Goal: Task Accomplishment & Management: Complete application form

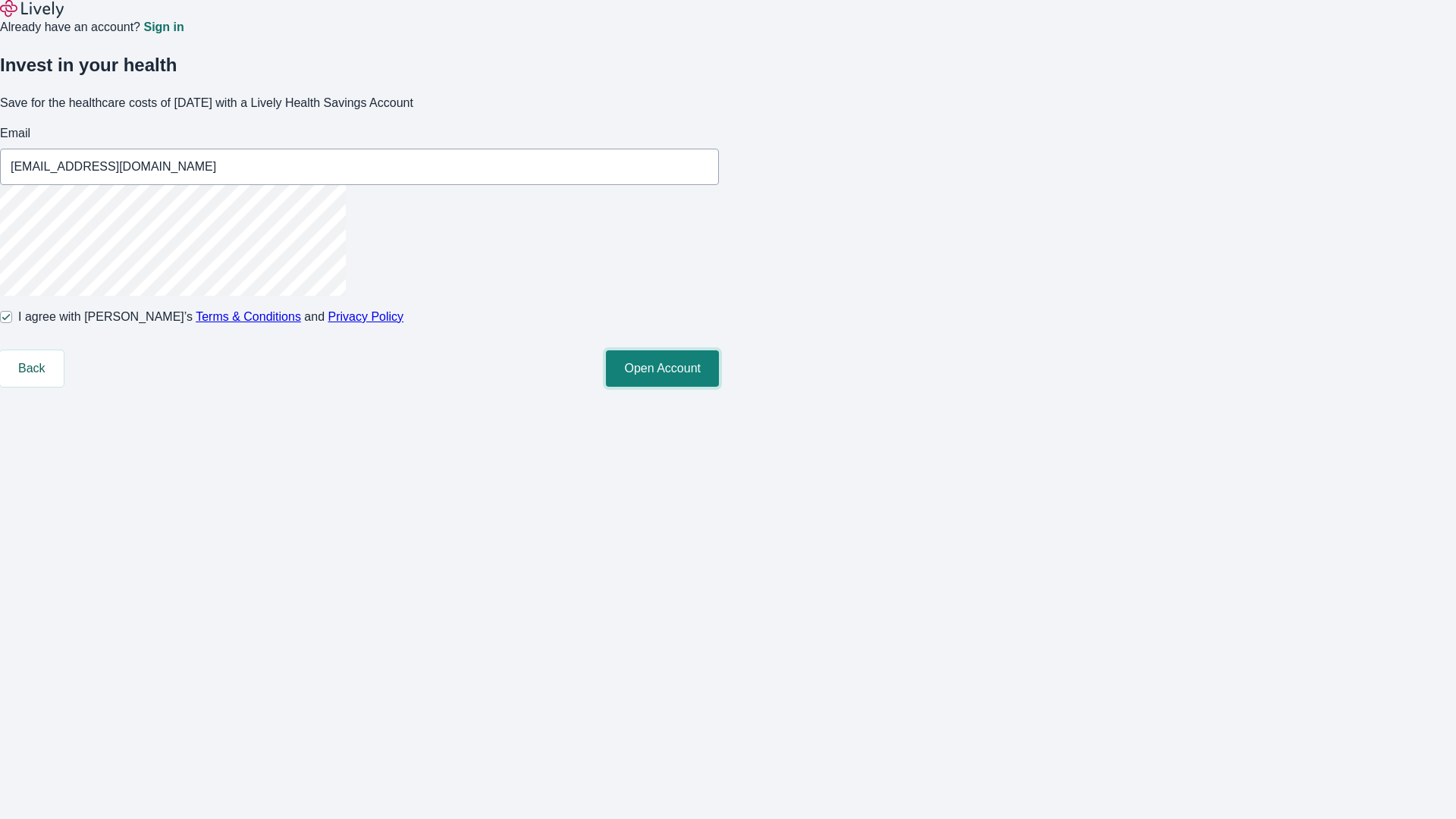
click at [719, 387] on button "Open Account" at bounding box center [662, 368] width 113 height 37
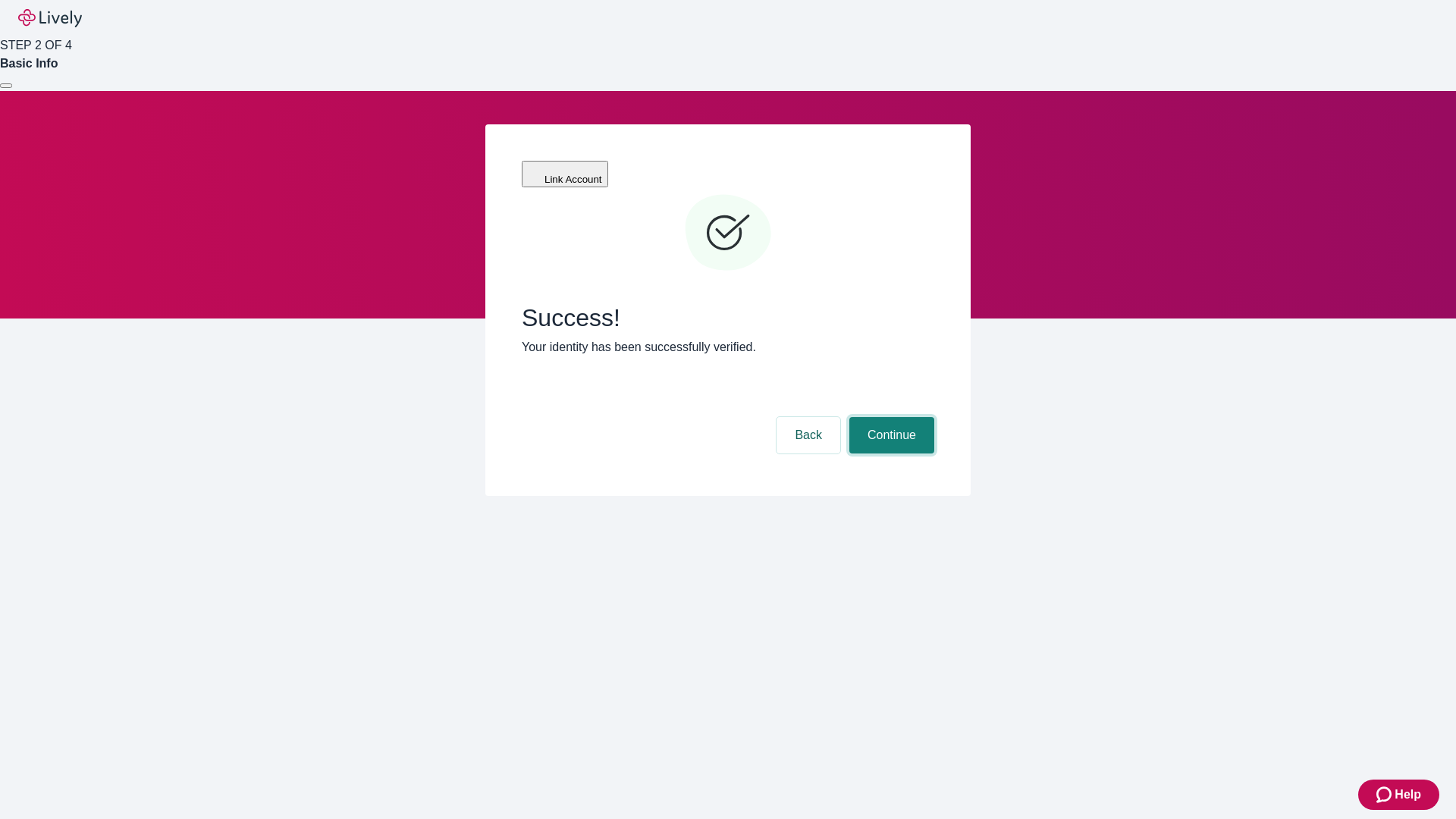
click at [889, 417] on button "Continue" at bounding box center [892, 435] width 85 height 37
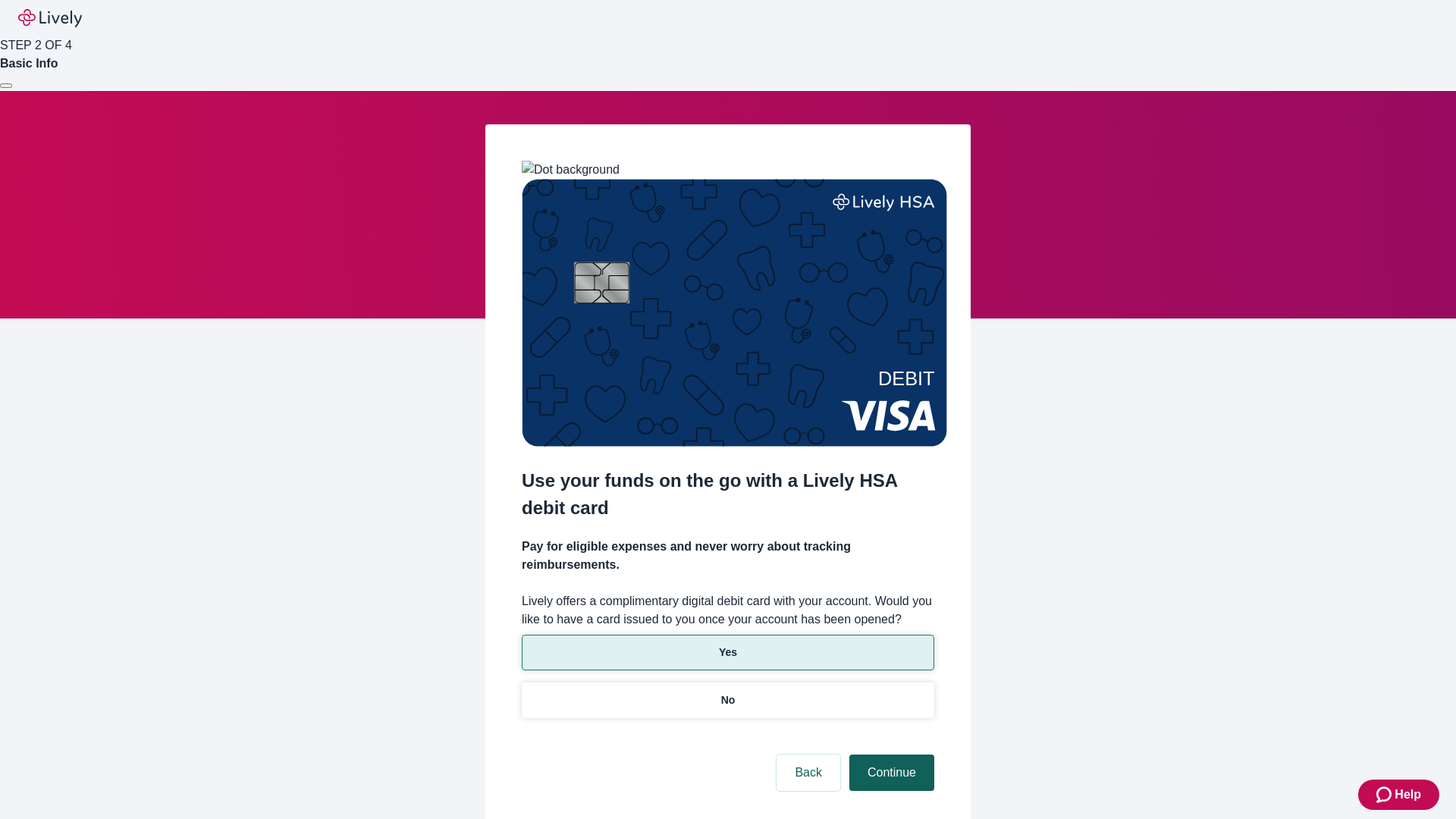
click at [727, 645] on p "Yes" at bounding box center [728, 653] width 18 height 16
click at [889, 755] on button "Continue" at bounding box center [892, 773] width 85 height 37
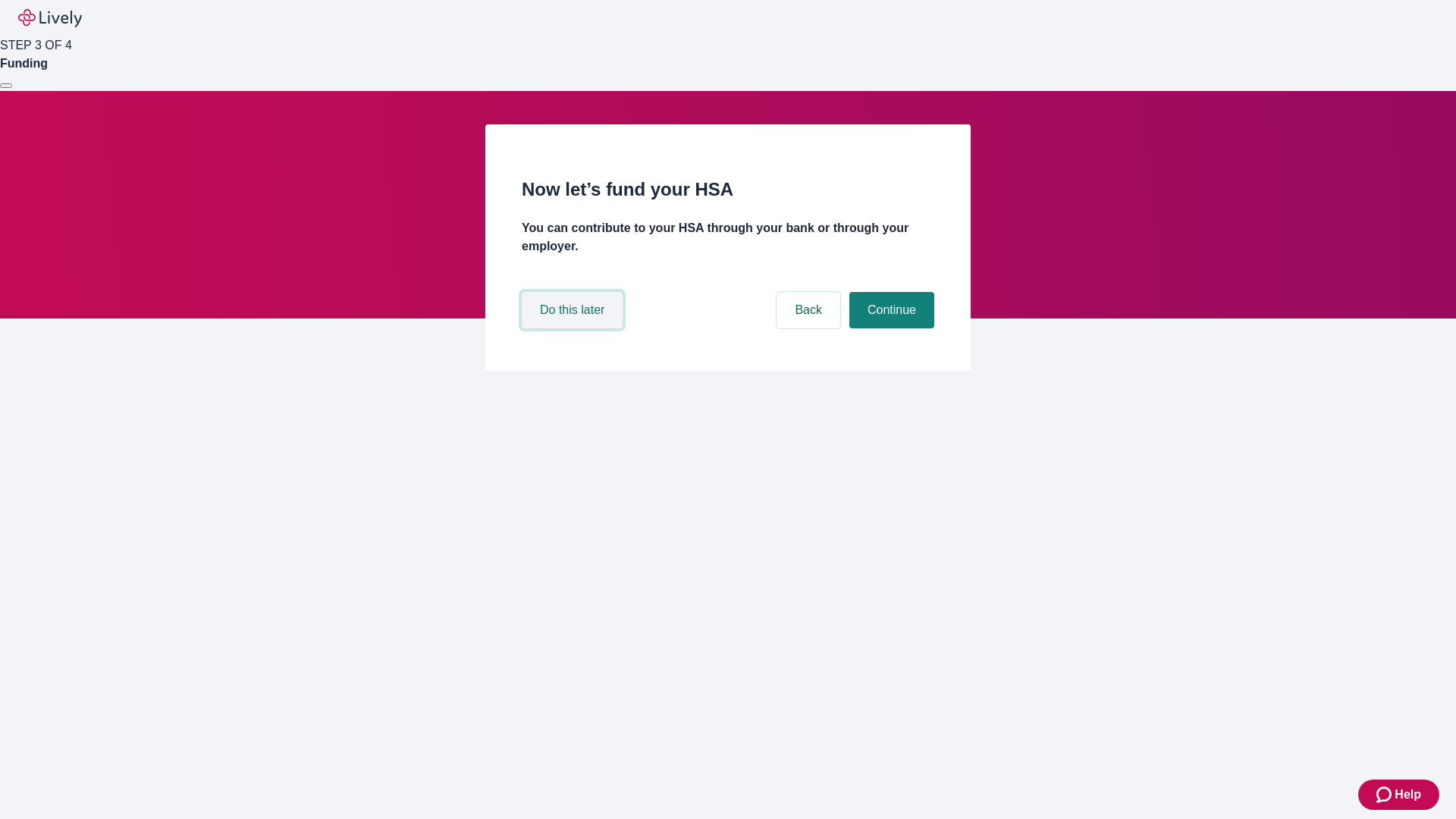
click at [574, 328] on button "Do this later" at bounding box center [572, 310] width 101 height 37
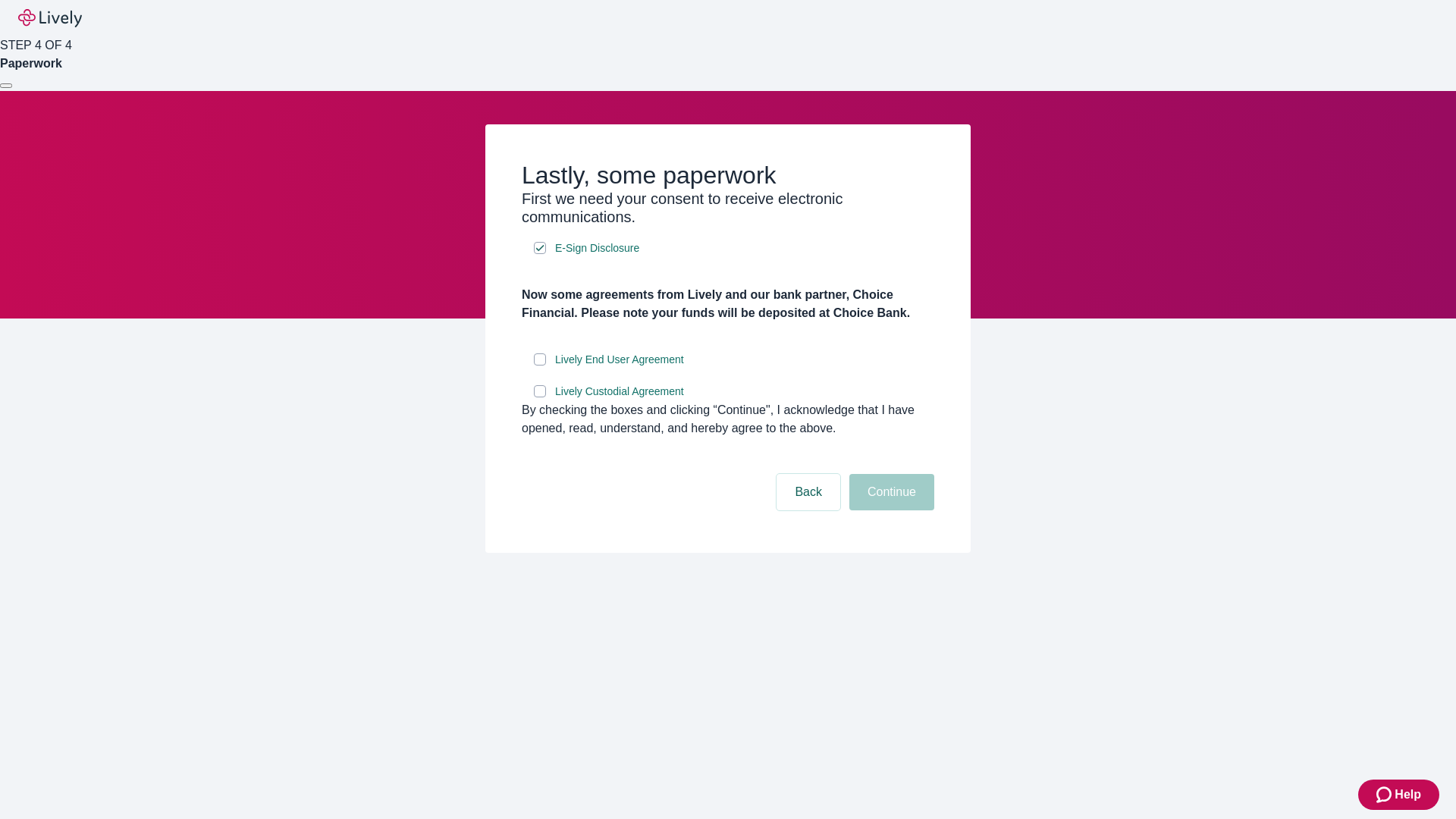
click at [540, 365] on input "Lively End User Agreement" at bounding box center [540, 359] width 12 height 12
checkbox input "true"
click at [540, 398] on input "Lively Custodial Agreement" at bounding box center [540, 391] width 12 height 12
checkbox input "true"
click at [889, 510] on button "Continue" at bounding box center [892, 492] width 85 height 37
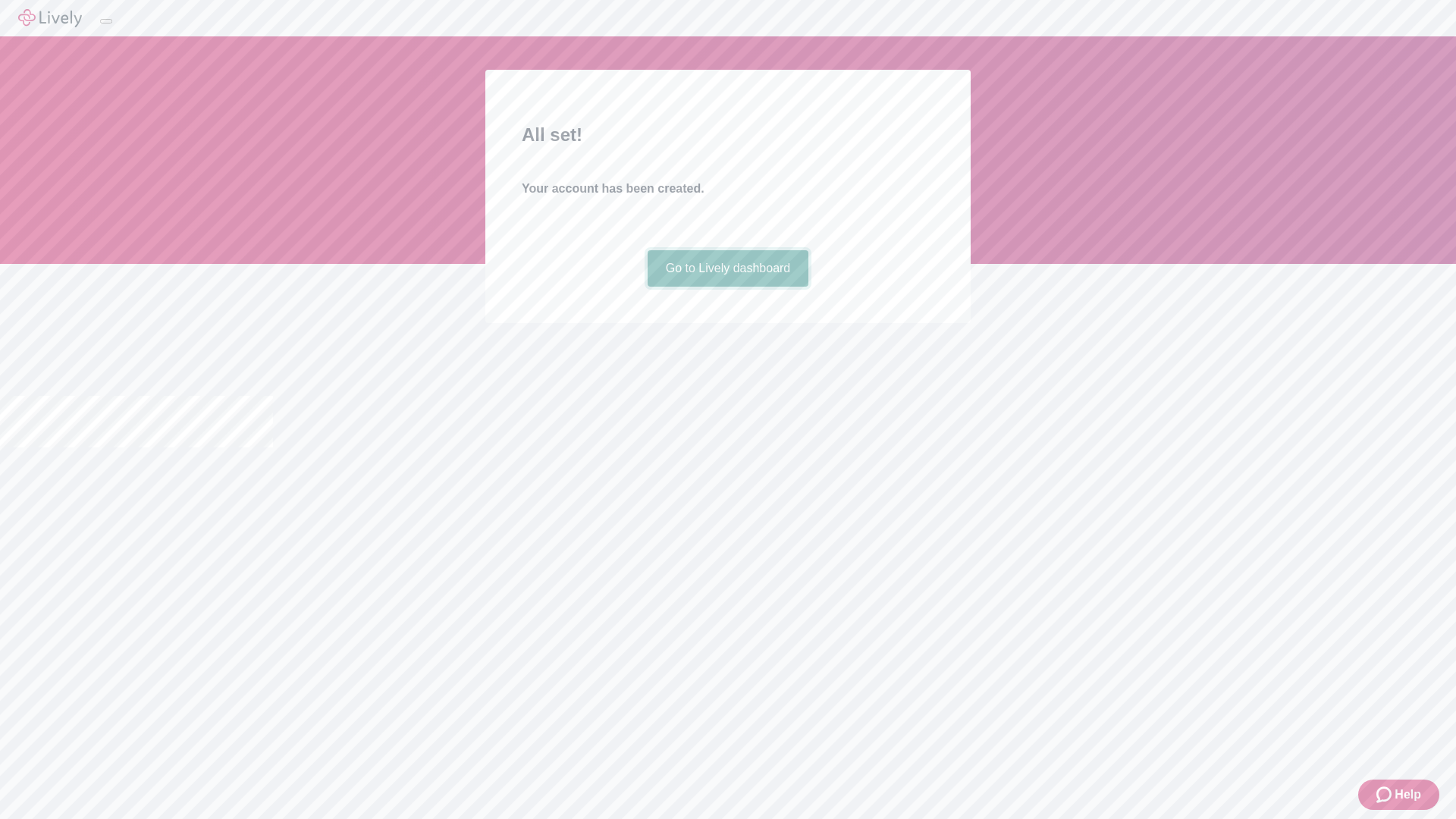
click at [727, 287] on link "Go to Lively dashboard" at bounding box center [728, 268] width 161 height 37
